Goal: Go to known website: Go to known website

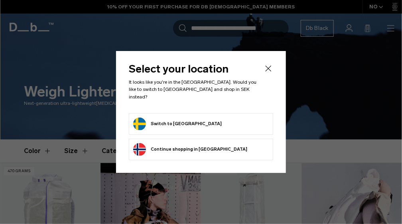
drag, startPoint x: 0, startPoint y: 0, endPoint x: 196, endPoint y: 116, distance: 228.1
click at [196, 118] on form "Switch to [GEOGRAPHIC_DATA]" at bounding box center [200, 124] width 135 height 13
click at [178, 122] on button "Switch to [GEOGRAPHIC_DATA]" at bounding box center [177, 124] width 88 height 13
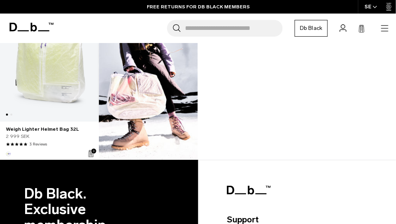
scroll to position [518, 0]
